Goal: Information Seeking & Learning: Find specific fact

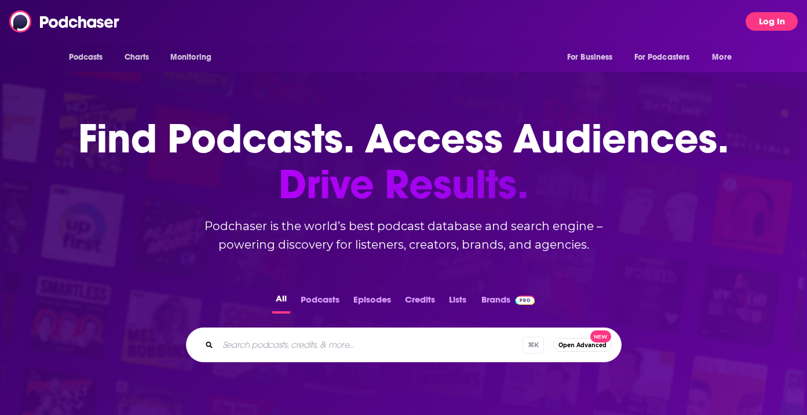
click at [781, 27] on button "Log In" at bounding box center [771, 21] width 52 height 19
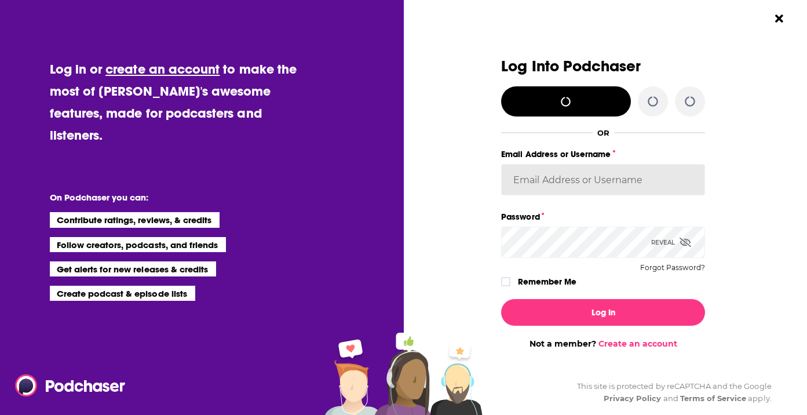
type input "[EMAIL_ADDRESS][DOMAIN_NAME]"
click at [572, 326] on div "Log In Not a member? Create an account" at bounding box center [603, 319] width 204 height 59
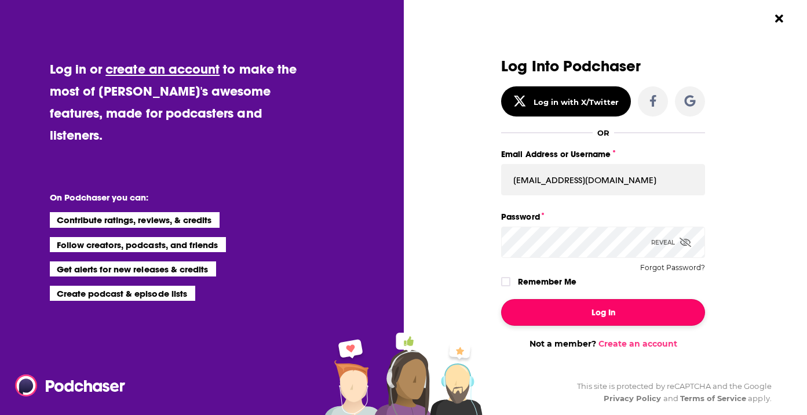
click at [566, 312] on button "Log In" at bounding box center [603, 312] width 204 height 27
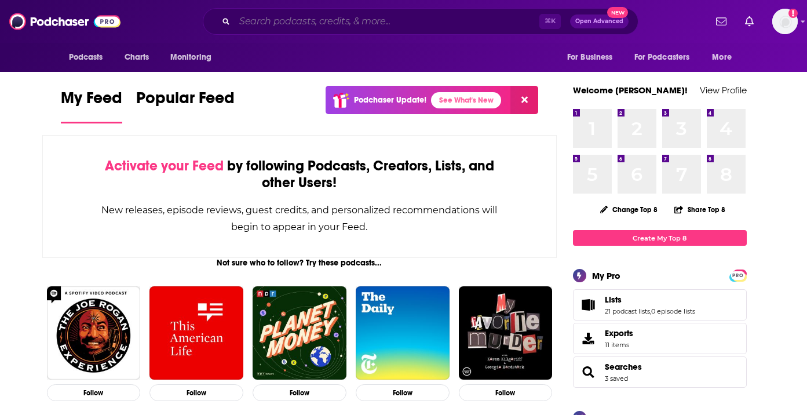
click at [315, 25] on input "Search podcasts, credits, & more..." at bounding box center [387, 21] width 305 height 19
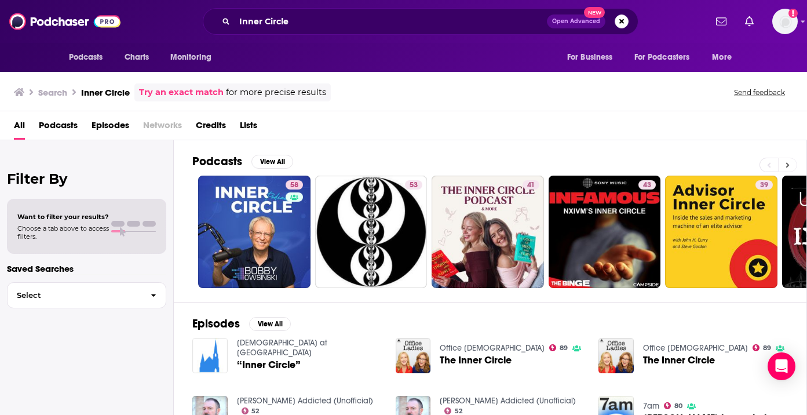
click at [792, 163] on button at bounding box center [787, 165] width 19 height 14
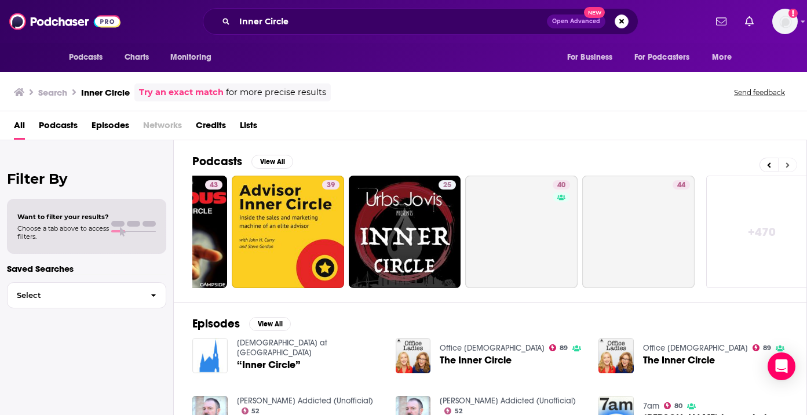
scroll to position [0, 449]
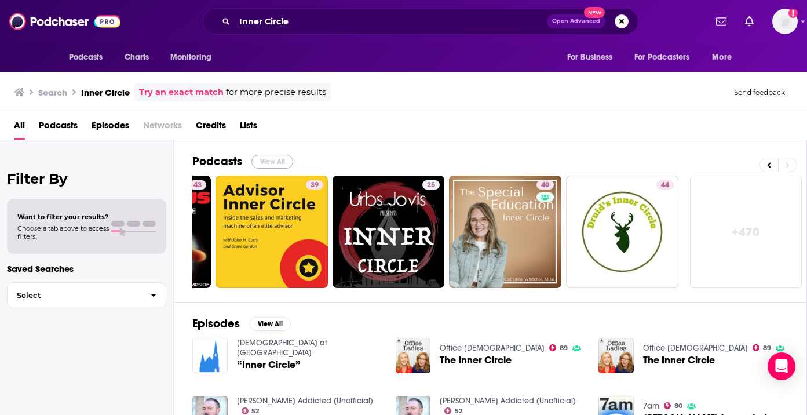
click at [280, 159] on button "View All" at bounding box center [272, 162] width 42 height 14
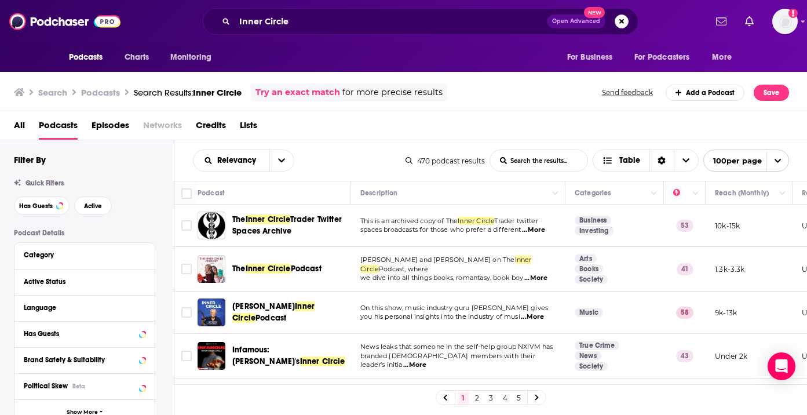
click at [540, 396] on link at bounding box center [537, 396] width 19 height 13
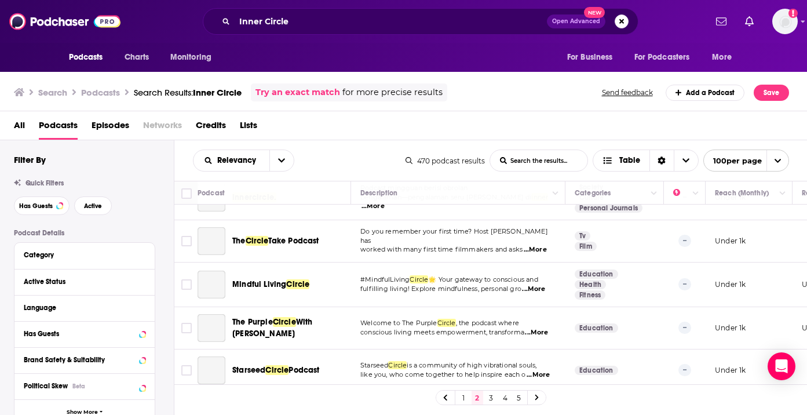
scroll to position [1226, 0]
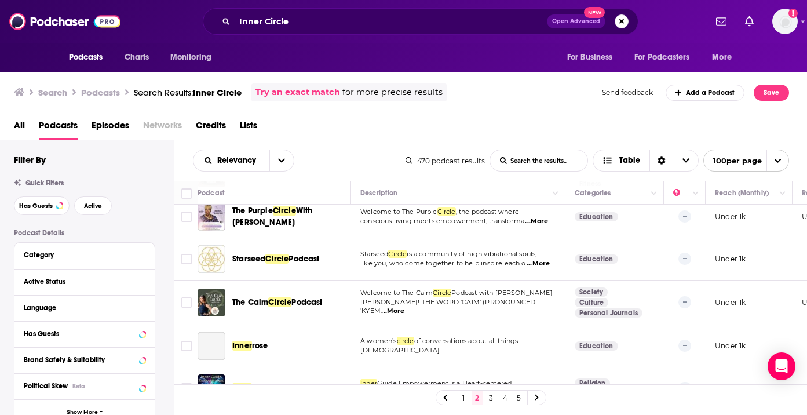
click at [323, 31] on div "Inner Circle Open Advanced New" at bounding box center [421, 21] width 436 height 27
click at [325, 24] on input "Inner Circle" at bounding box center [391, 21] width 312 height 19
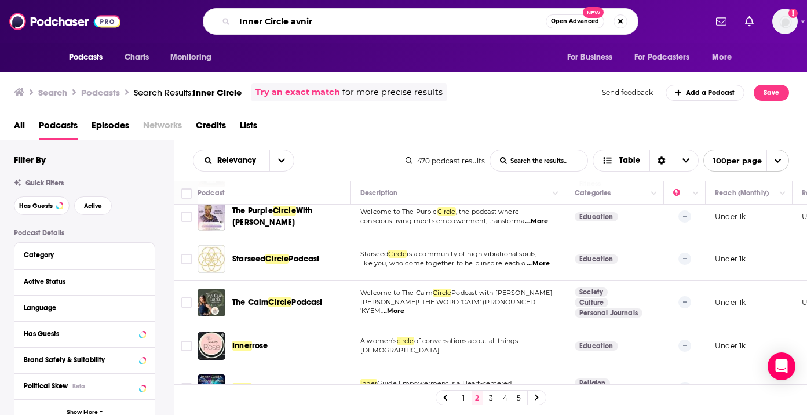
type input "Inner Circle avnir"
